Goal: Information Seeking & Learning: Find specific fact

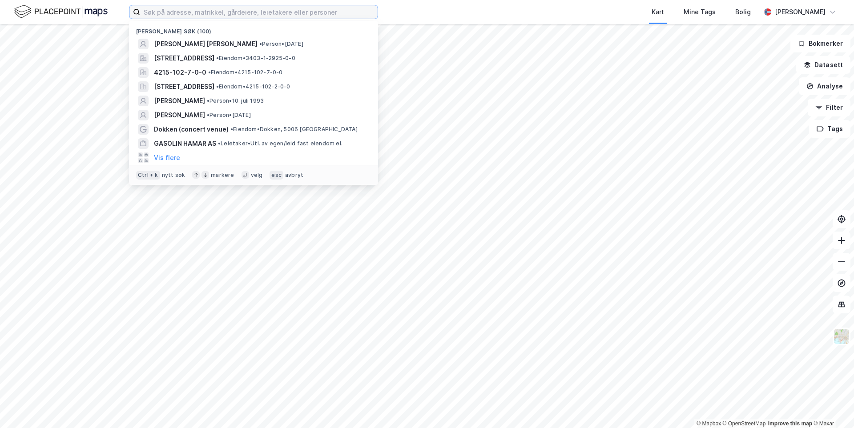
click at [189, 11] on input at bounding box center [258, 11] width 237 height 13
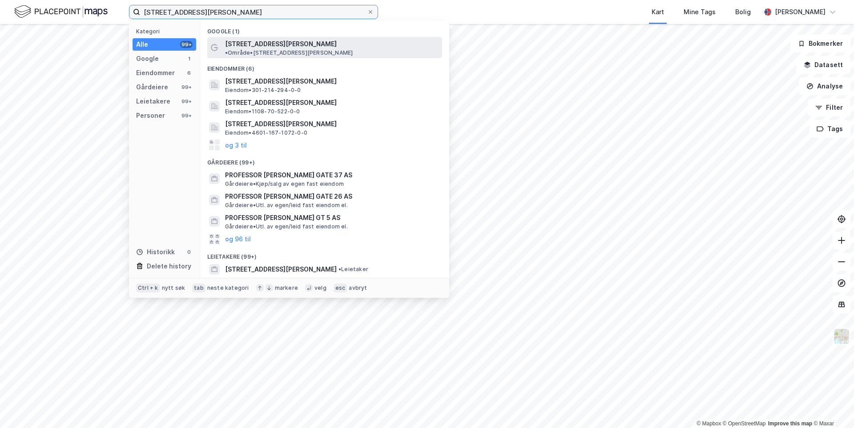
type input "[STREET_ADDRESS][PERSON_NAME]"
click at [262, 46] on span "[STREET_ADDRESS][PERSON_NAME]" at bounding box center [281, 44] width 112 height 11
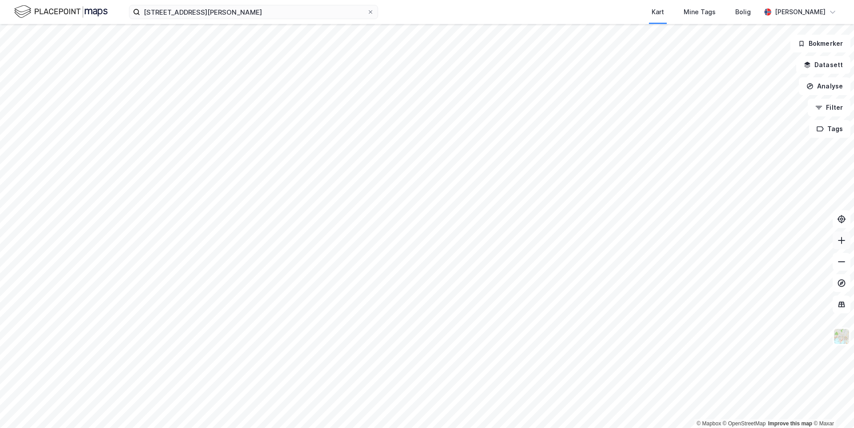
click at [838, 243] on icon at bounding box center [841, 240] width 9 height 9
click at [271, 10] on input "[STREET_ADDRESS][PERSON_NAME]" at bounding box center [253, 11] width 227 height 13
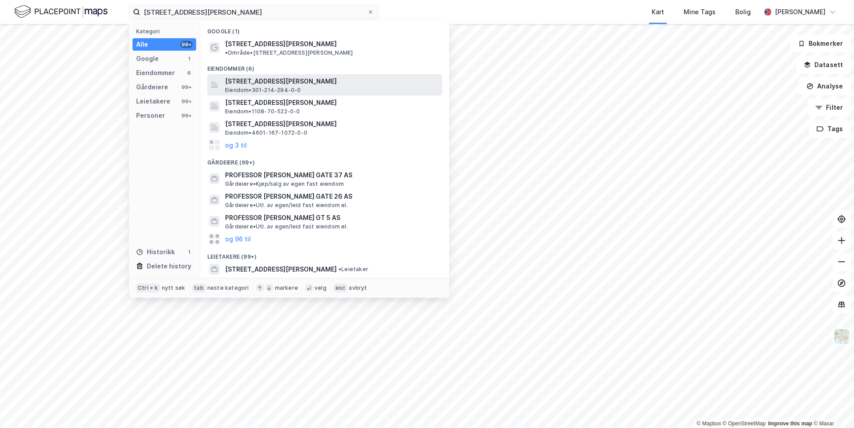
click at [282, 87] on span "Eiendom • 301-214-294-0-0" at bounding box center [263, 90] width 76 height 7
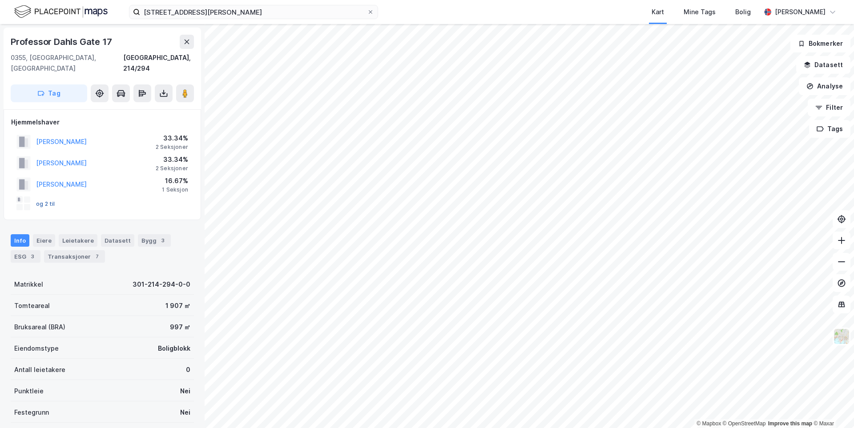
click at [0, 0] on button "og 2 til" at bounding box center [0, 0] width 0 height 0
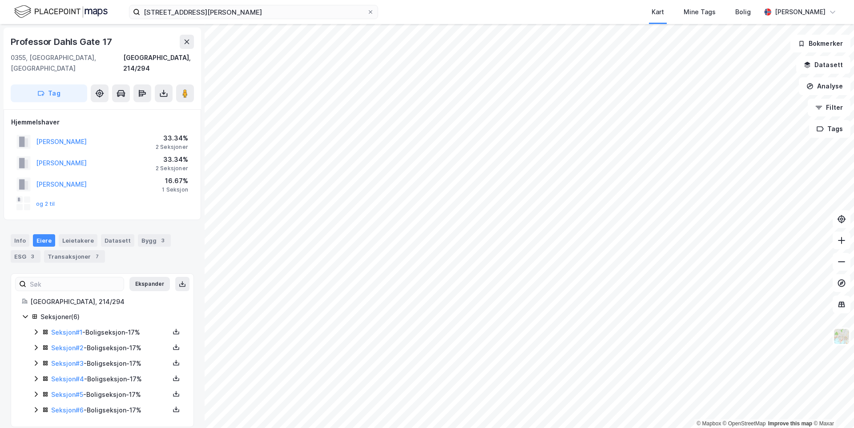
click at [36, 330] on icon at bounding box center [36, 332] width 3 height 5
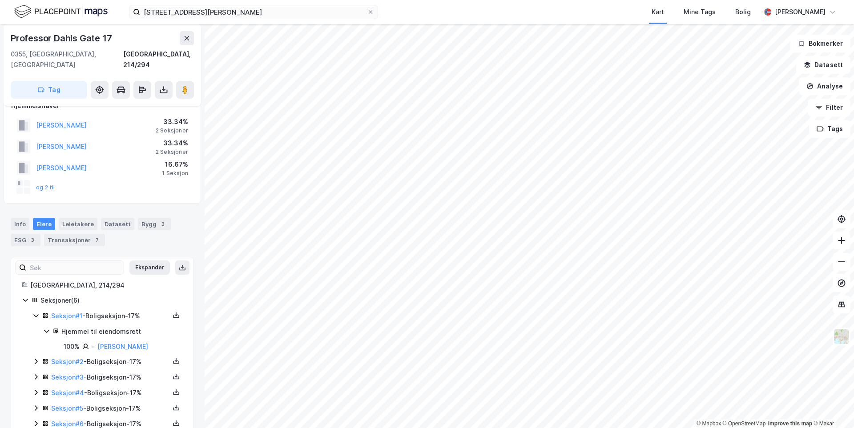
scroll to position [29, 0]
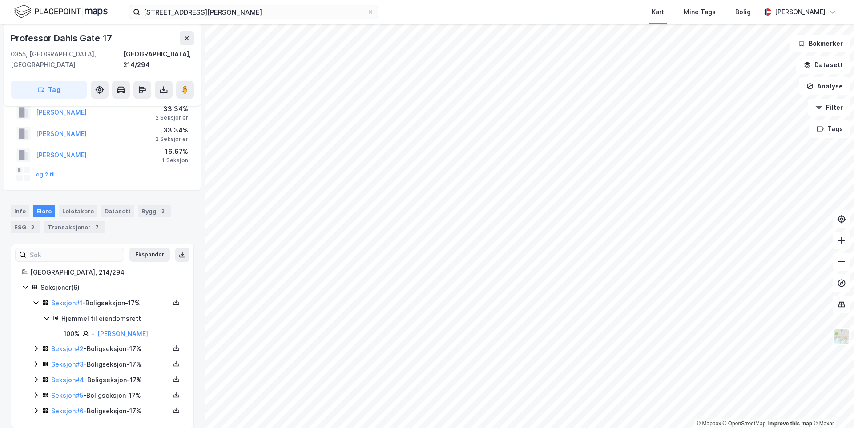
click at [38, 345] on icon at bounding box center [35, 348] width 7 height 7
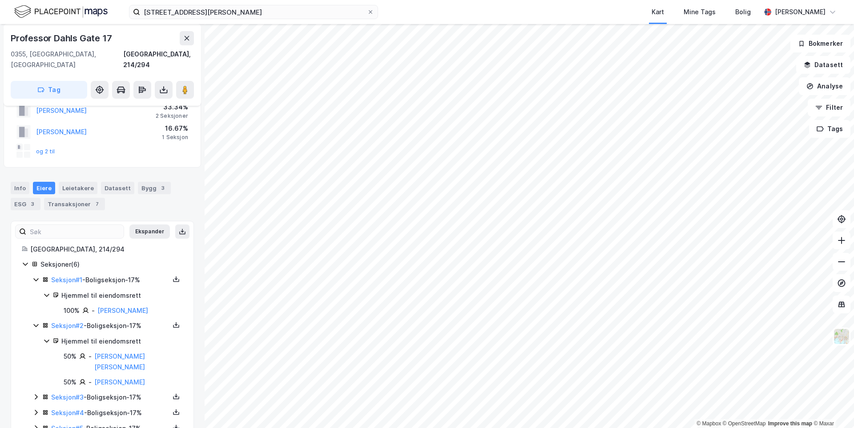
scroll to position [74, 0]
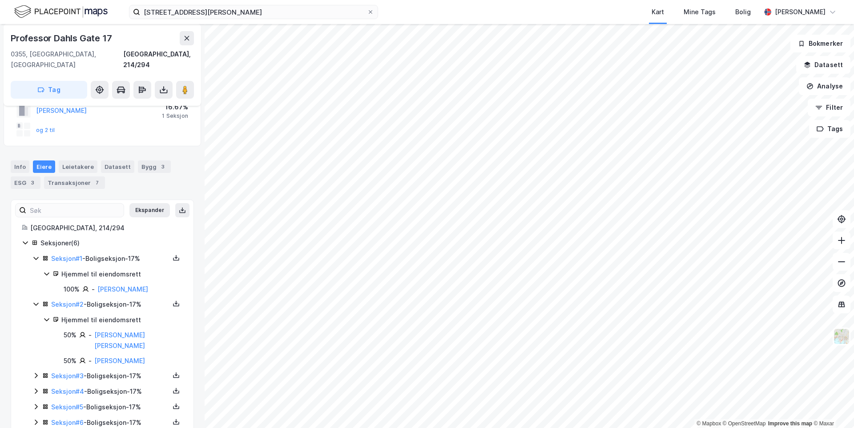
click at [35, 372] on icon at bounding box center [35, 375] width 7 height 7
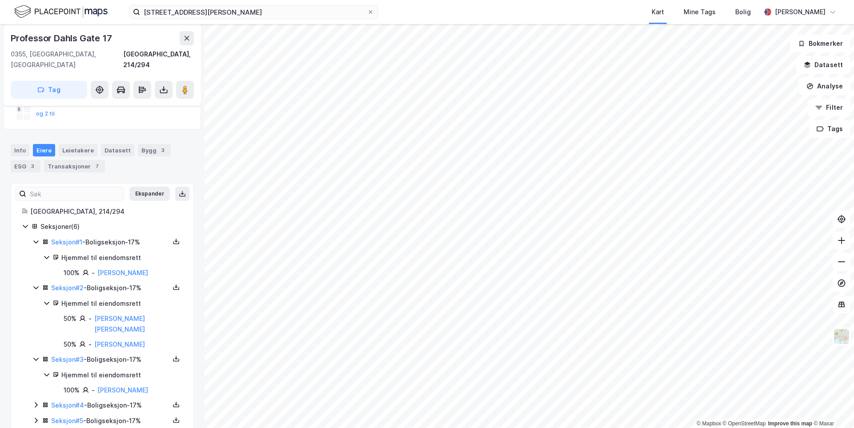
scroll to position [105, 0]
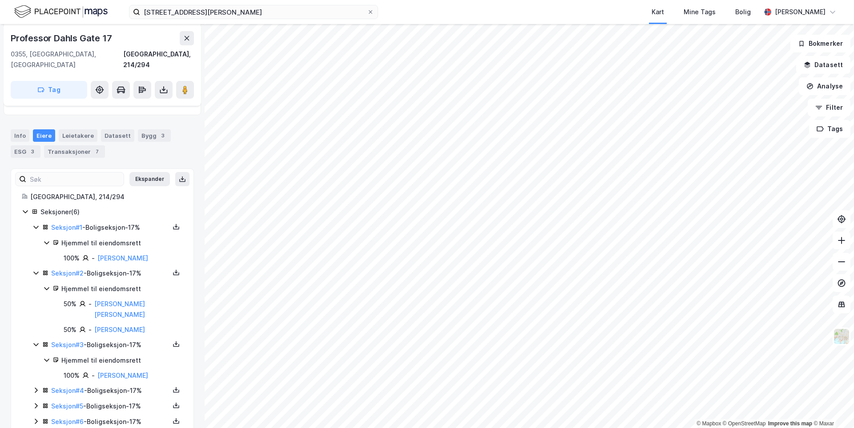
click at [36, 387] on icon at bounding box center [35, 390] width 7 height 7
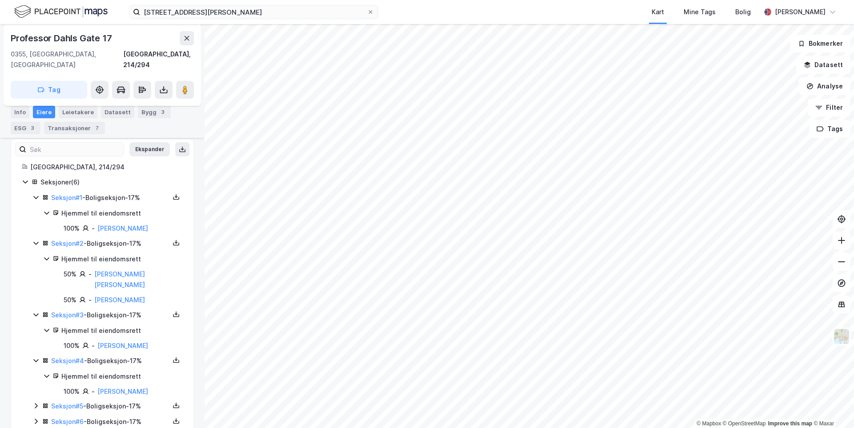
click at [34, 402] on icon at bounding box center [35, 405] width 7 height 7
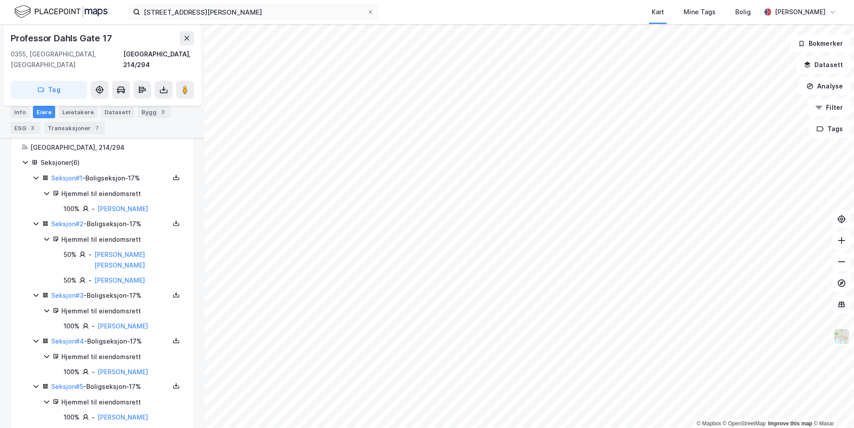
scroll to position [165, 0]
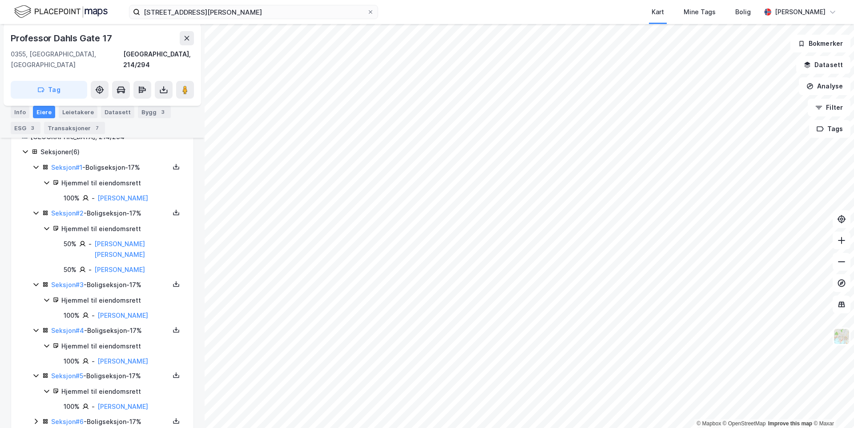
click at [32, 418] on icon at bounding box center [35, 421] width 7 height 7
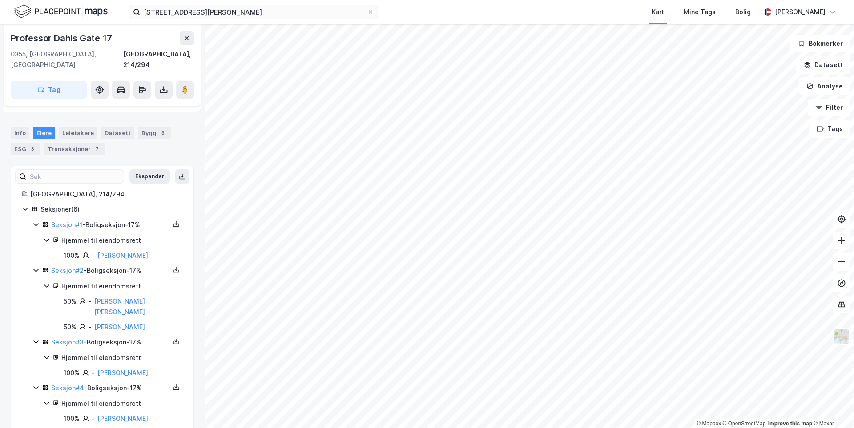
scroll to position [106, 0]
